Goal: Book appointment/travel/reservation

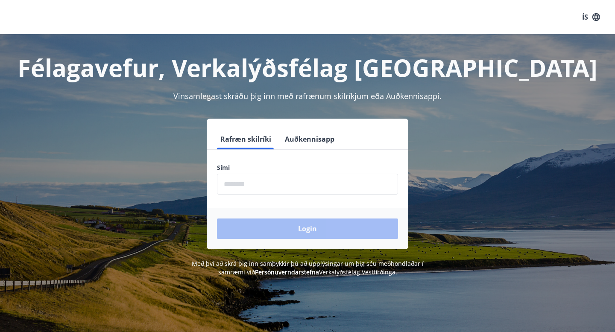
click at [259, 190] on input "phone" at bounding box center [307, 184] width 181 height 21
type input "*"
type input "********"
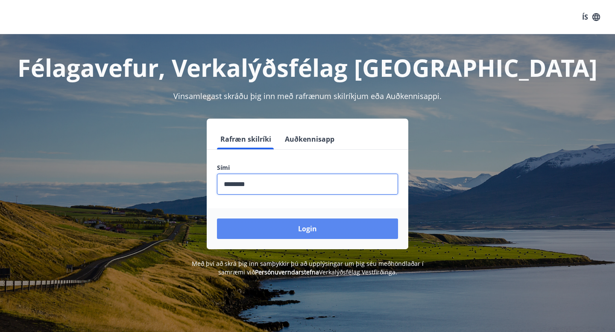
click at [309, 232] on button "Login" at bounding box center [307, 229] width 181 height 20
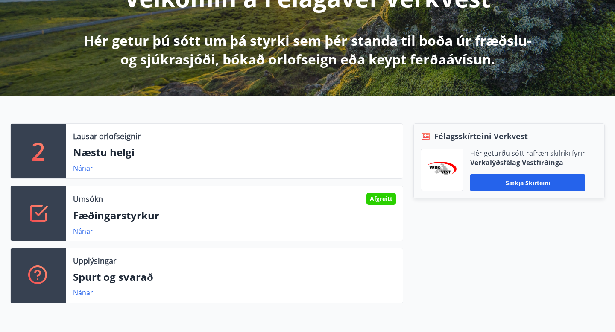
scroll to position [137, 0]
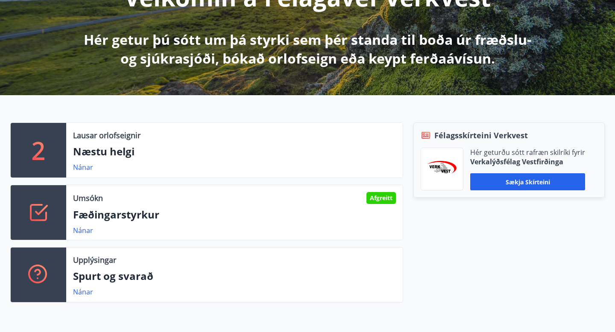
click at [317, 177] on div "Lausar orlofseignir Næstu helgi Nánar" at bounding box center [234, 150] width 336 height 55
click at [85, 171] on link "Nánar" at bounding box center [83, 167] width 20 height 9
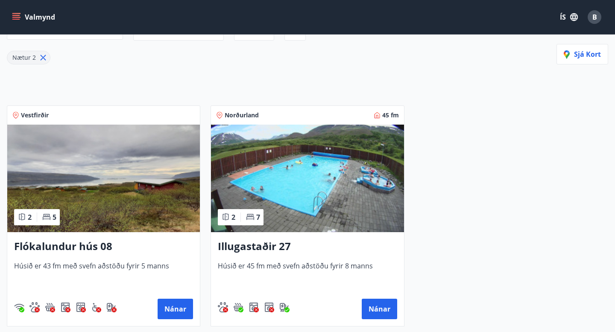
scroll to position [137, 0]
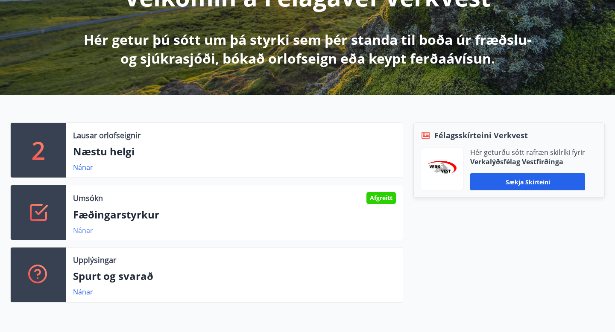
click at [84, 232] on link "Nánar" at bounding box center [83, 230] width 20 height 9
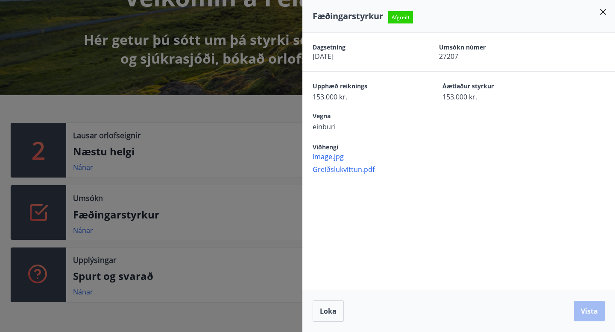
click at [268, 113] on div at bounding box center [307, 166] width 615 height 332
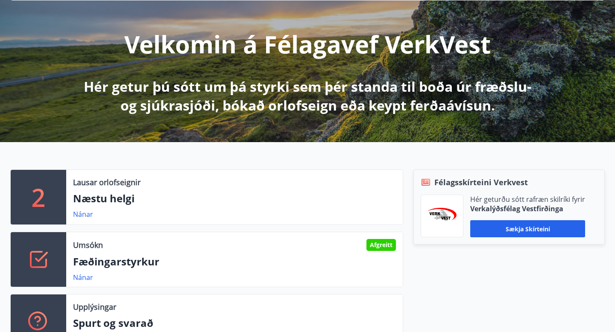
scroll to position [0, 0]
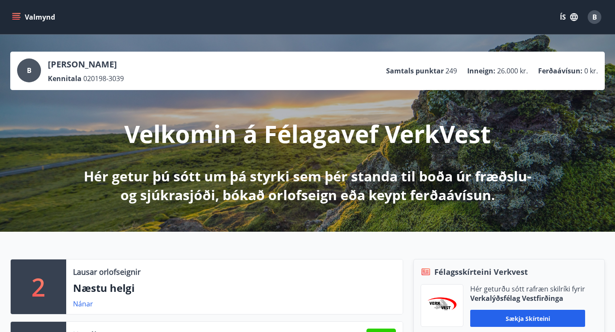
click at [591, 19] on div "B" at bounding box center [594, 17] width 14 height 14
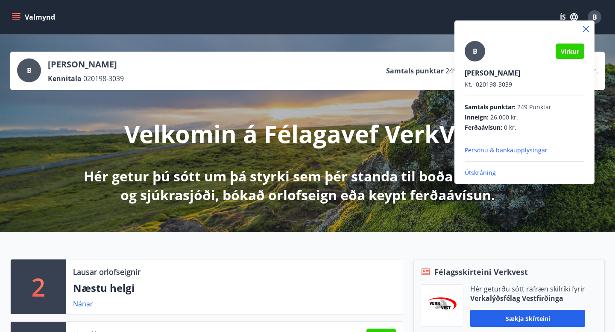
click at [302, 24] on div at bounding box center [307, 166] width 615 height 332
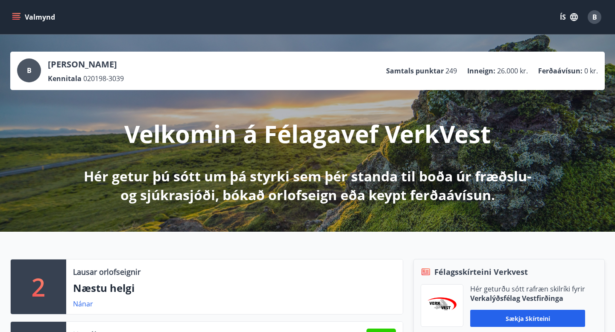
click at [21, 15] on button "Valmynd" at bounding box center [34, 16] width 48 height 15
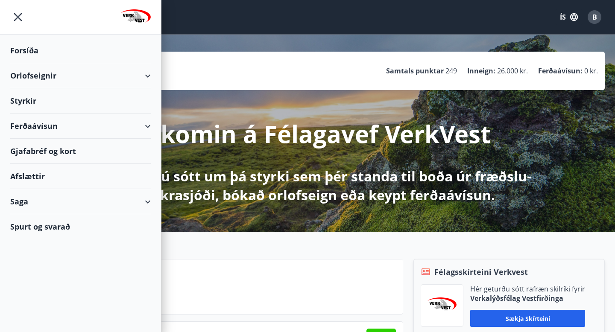
click at [139, 75] on div "Orlofseignir" at bounding box center [80, 75] width 140 height 25
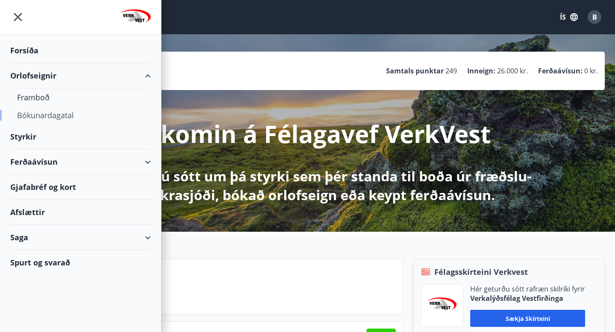
click at [42, 113] on div "Bókunardagatal" at bounding box center [80, 115] width 127 height 18
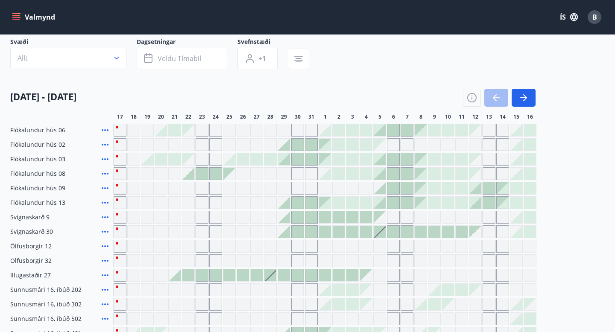
scroll to position [61, 0]
click at [498, 101] on div at bounding box center [499, 99] width 73 height 18
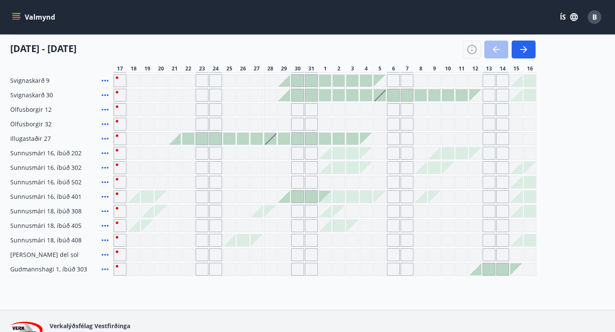
scroll to position [0, 0]
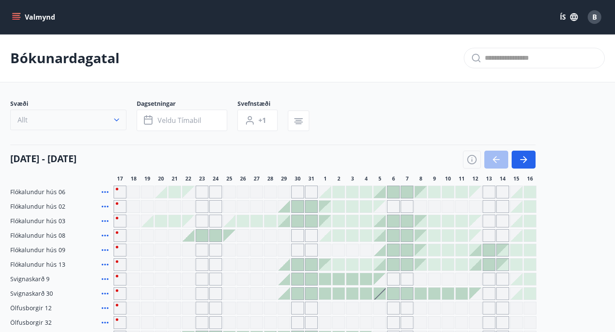
click at [119, 120] on icon "button" at bounding box center [116, 120] width 9 height 9
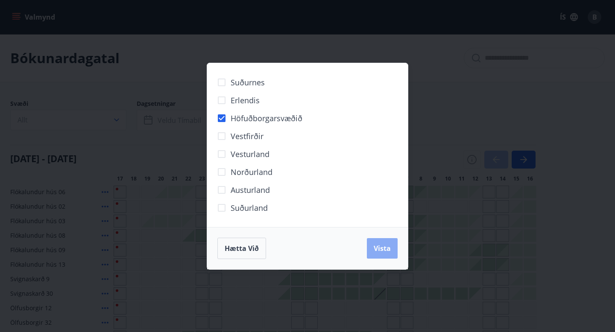
click at [386, 242] on button "Vista" at bounding box center [382, 248] width 31 height 20
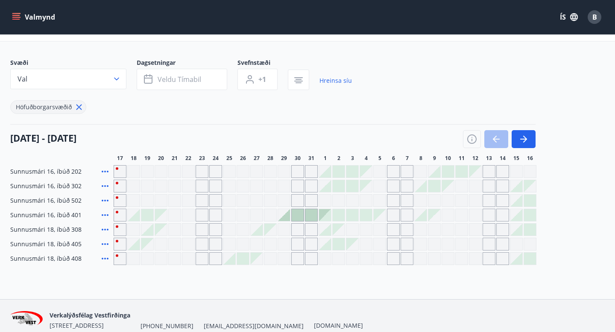
scroll to position [48, 0]
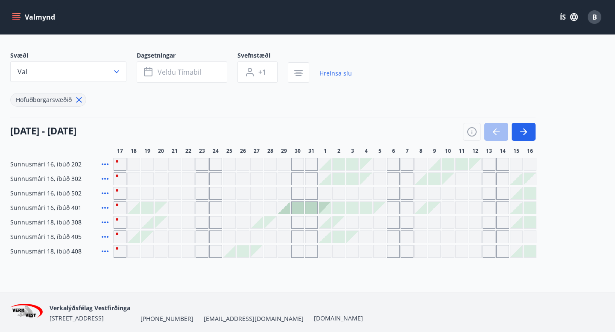
click at [487, 129] on div at bounding box center [499, 132] width 73 height 18
click at [494, 131] on div at bounding box center [499, 132] width 73 height 18
click at [482, 131] on div at bounding box center [499, 132] width 73 height 18
click at [473, 131] on icon "button" at bounding box center [472, 132] width 10 height 10
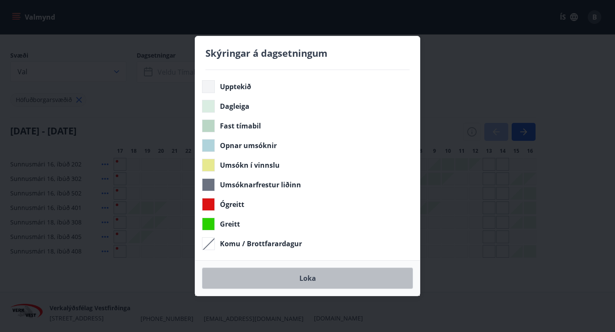
click at [312, 277] on button "Loka" at bounding box center [307, 278] width 211 height 21
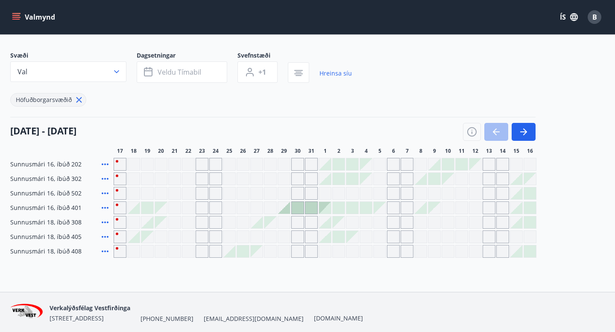
click at [104, 226] on icon at bounding box center [105, 222] width 10 height 10
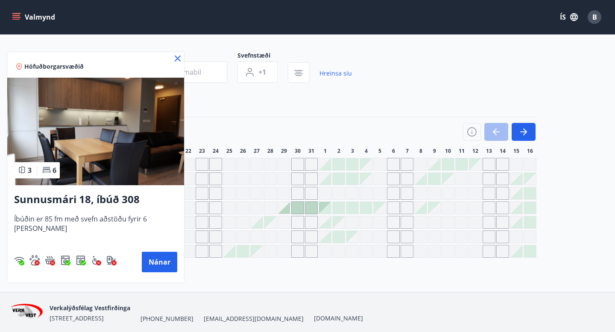
click at [172, 59] on icon at bounding box center [177, 58] width 10 height 10
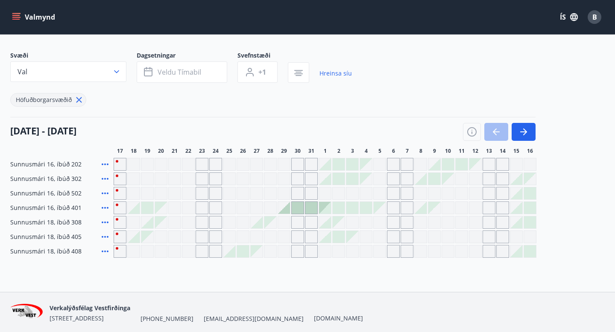
click at [120, 149] on span "17" at bounding box center [120, 151] width 6 height 7
click at [48, 134] on h4 "17 ágúst - 16 september" at bounding box center [43, 130] width 66 height 13
click at [167, 76] on span "Veldu tímabil" at bounding box center [180, 71] width 44 height 9
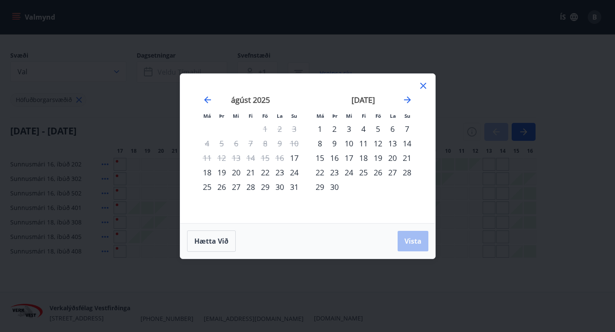
click at [377, 130] on div "5" at bounding box center [378, 129] width 15 height 15
click at [333, 143] on div "9" at bounding box center [334, 143] width 15 height 15
click at [412, 239] on span "Vista" at bounding box center [412, 240] width 17 height 9
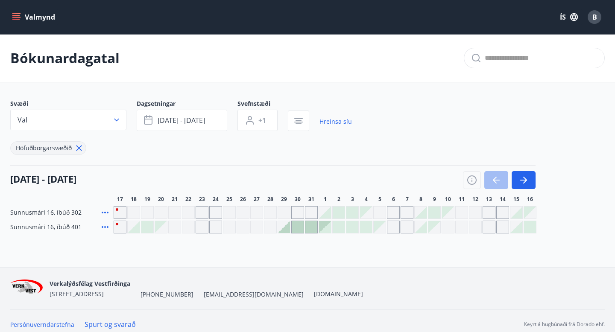
click at [317, 226] on div at bounding box center [311, 227] width 13 height 13
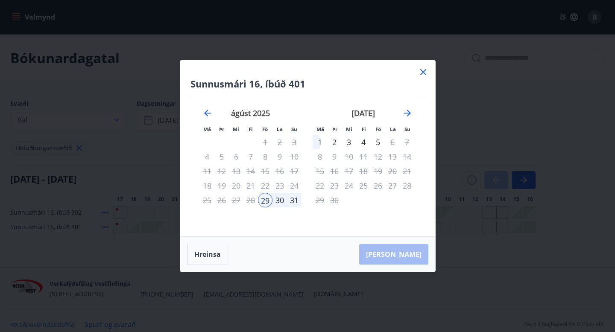
click at [421, 73] on icon at bounding box center [423, 72] width 6 height 6
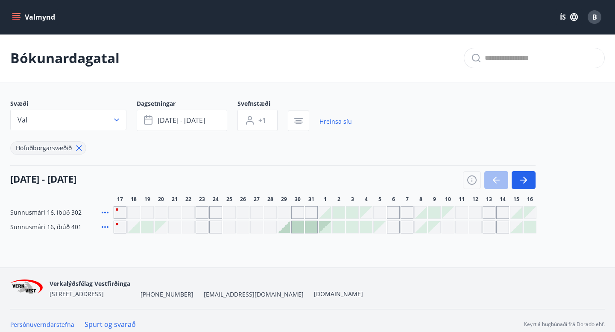
click at [422, 212] on div at bounding box center [420, 213] width 12 height 12
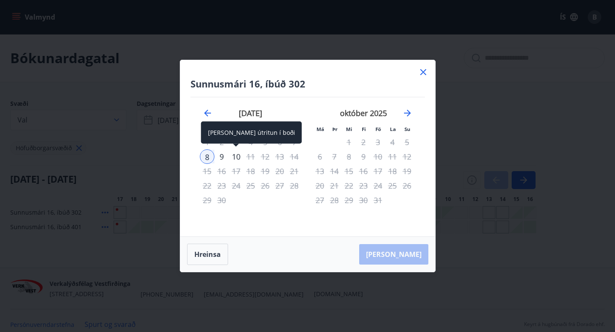
click at [239, 157] on div "10" at bounding box center [236, 156] width 15 height 15
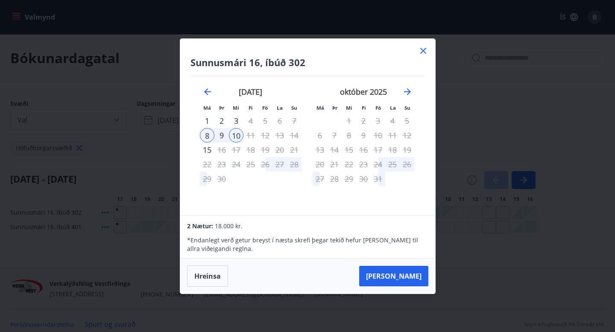
click at [421, 50] on icon at bounding box center [423, 51] width 10 height 10
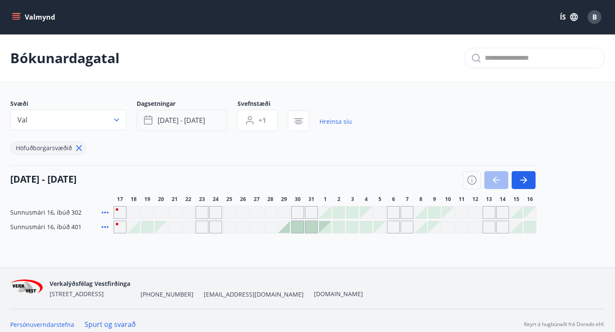
click at [210, 119] on button "sep 05 - sep 09" at bounding box center [182, 120] width 90 height 21
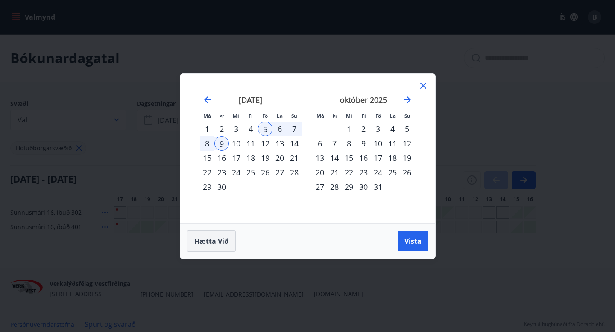
click at [210, 242] on span "Hætta við" at bounding box center [211, 240] width 34 height 9
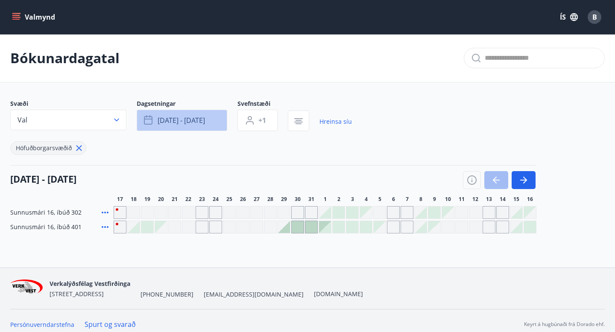
click at [216, 125] on button "sep 05 - sep 09" at bounding box center [182, 120] width 90 height 21
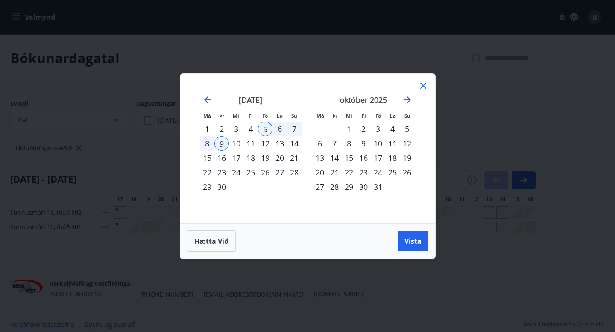
click at [260, 129] on div "5" at bounding box center [265, 129] width 15 height 15
click at [229, 140] on div "10" at bounding box center [236, 143] width 15 height 15
click at [225, 236] on span "Hætta við" at bounding box center [211, 240] width 34 height 9
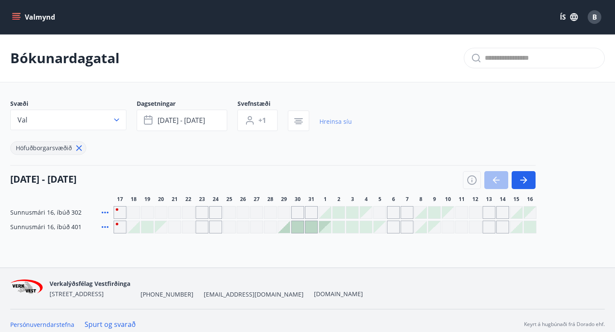
click at [332, 121] on link "Hreinsa síu" at bounding box center [335, 121] width 32 height 19
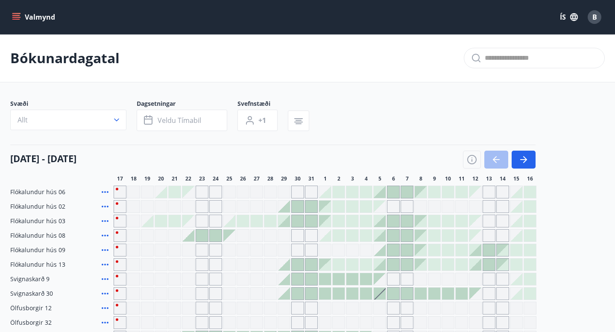
click at [134, 121] on div "Svæði Allt" at bounding box center [73, 115] width 126 height 32
click at [130, 121] on div "Svæði Allt" at bounding box center [73, 115] width 126 height 32
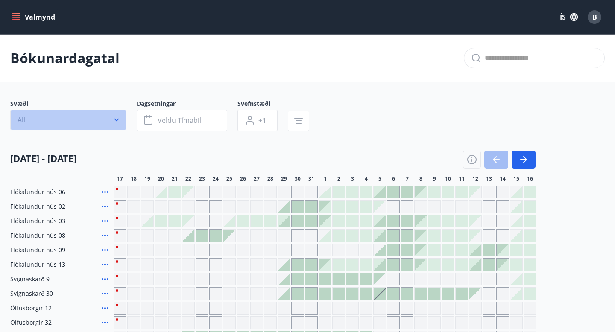
click at [118, 121] on icon "button" at bounding box center [116, 120] width 9 height 9
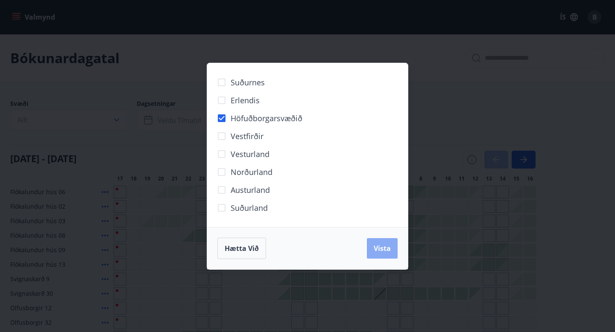
click at [375, 248] on span "Vista" at bounding box center [382, 248] width 17 height 9
